Goal: Communication & Community: Ask a question

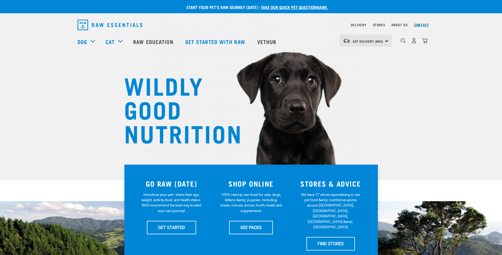
click at [422, 26] on link "Contact" at bounding box center [422, 25] width 15 height 2
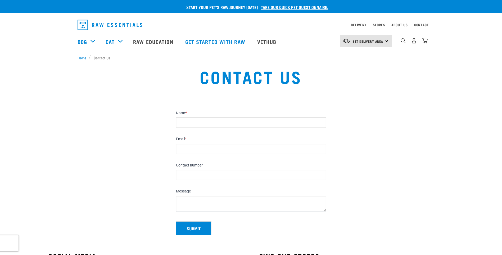
click at [183, 123] on input "Name *" at bounding box center [251, 122] width 150 height 10
type input "Truis"
click at [195, 151] on input "Email *" at bounding box center [251, 149] width 150 height 10
type input "marroth39@gmail.com"
click at [187, 203] on textarea "Message" at bounding box center [251, 204] width 150 height 16
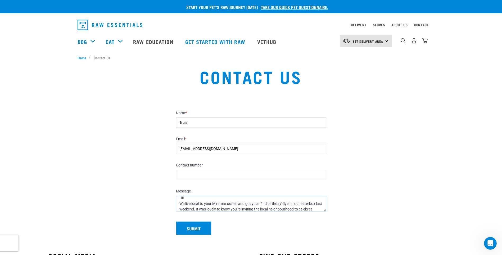
scroll to position [8, 0]
drag, startPoint x: 285, startPoint y: 205, endPoint x: 219, endPoint y: 207, distance: 66.5
click at [219, 207] on textarea "Hi! We live local to your Miramar outlet, and got your '2nd birthday' flyer in …" at bounding box center [251, 204] width 150 height 16
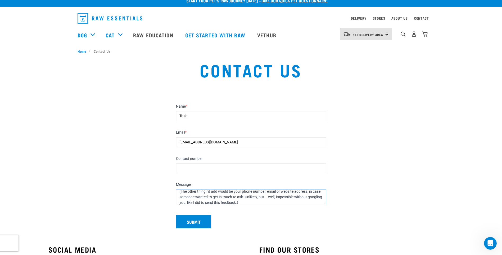
scroll to position [0, 0]
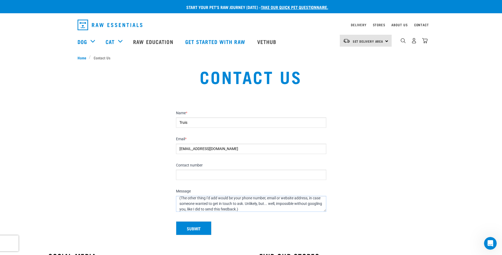
click at [265, 207] on textarea "Hi! We live local to your Miramar outlet, and got your '2nd birthday' flyer in …" at bounding box center [251, 204] width 150 height 16
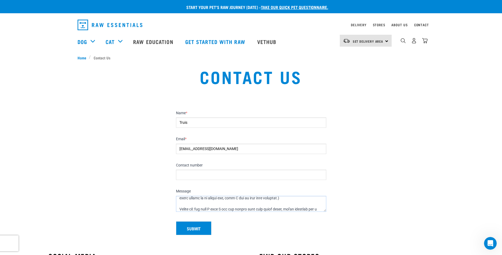
scroll to position [92, 0]
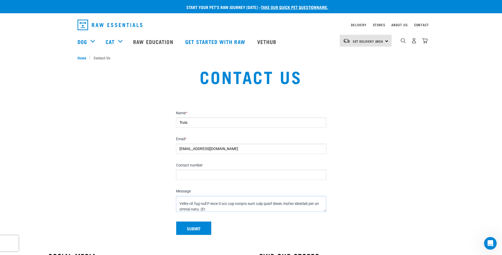
click at [237, 209] on textarea "Message" at bounding box center [251, 204] width 150 height 16
type textarea "Hi! We live local to your Miramar store, so got your '2nd birthday' flyer in ou…"
click at [187, 230] on button "Submit" at bounding box center [193, 228] width 35 height 14
